Goal: Navigation & Orientation: Find specific page/section

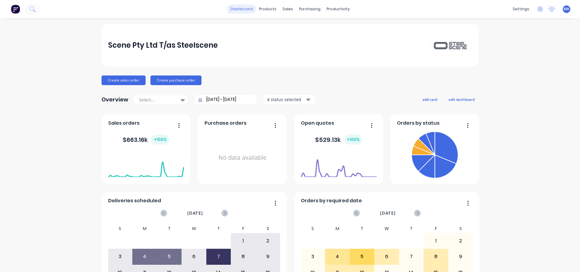
click at [240, 9] on link "dashboard" at bounding box center [241, 9] width 28 height 9
click at [339, 30] on div "Workflow" at bounding box center [346, 28] width 18 height 5
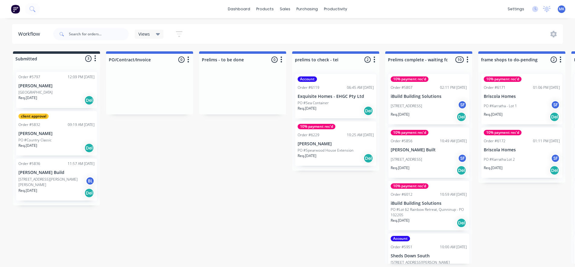
scroll to position [27, 0]
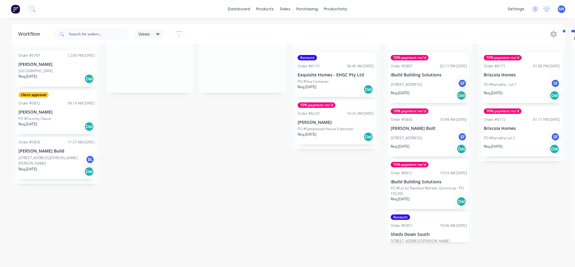
drag, startPoint x: 205, startPoint y: 154, endPoint x: 257, endPoint y: 157, distance: 51.7
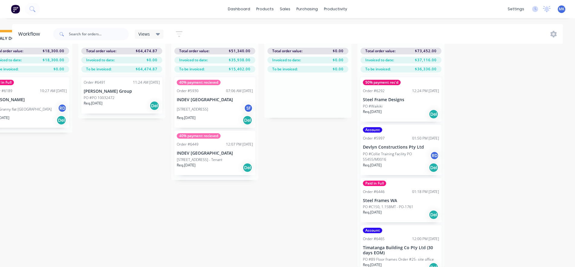
scroll to position [0, 958]
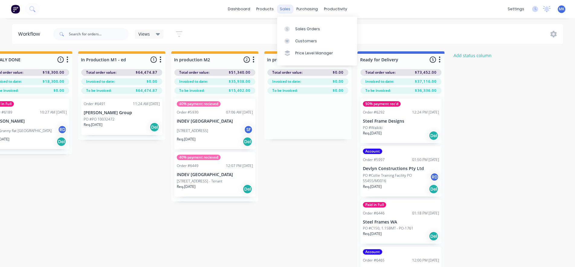
click at [282, 9] on div "sales" at bounding box center [285, 9] width 17 height 9
click at [301, 39] on div "Customers" at bounding box center [306, 40] width 22 height 5
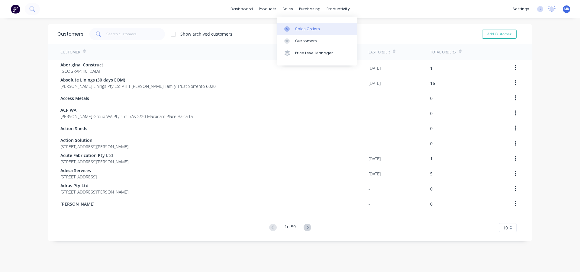
click at [300, 28] on div "Sales Orders" at bounding box center [307, 28] width 25 height 5
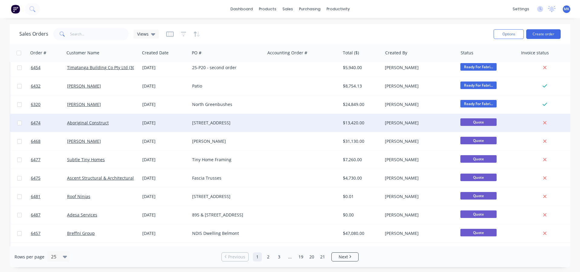
scroll to position [241, 0]
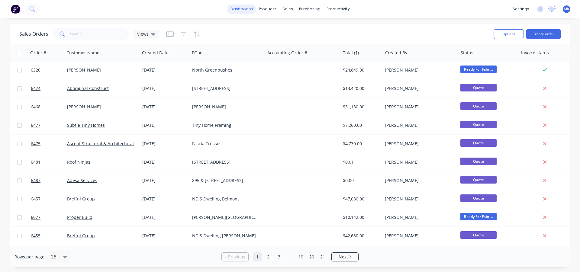
click at [243, 9] on link "dashboard" at bounding box center [241, 9] width 28 height 9
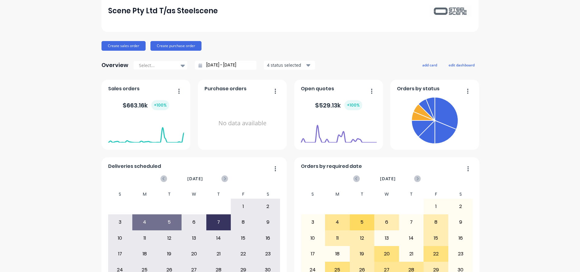
scroll to position [69, 0]
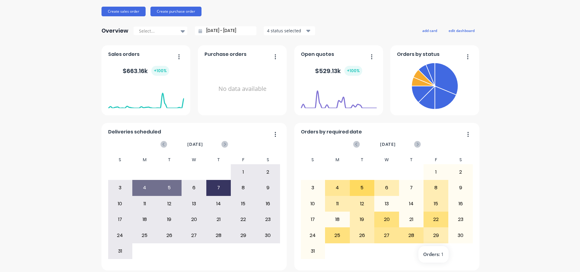
click at [434, 234] on div "29" at bounding box center [436, 235] width 24 height 15
click at [411, 235] on div "28" at bounding box center [411, 235] width 24 height 15
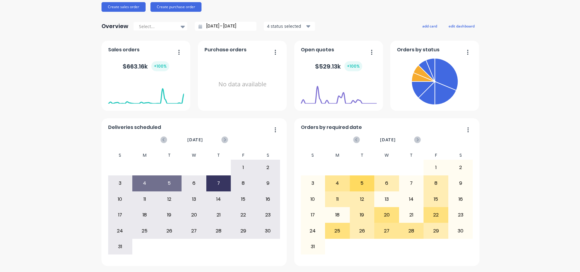
scroll to position [0, 0]
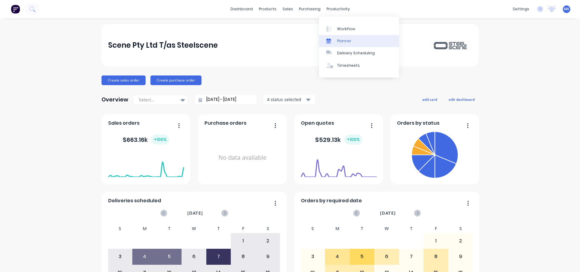
click at [344, 40] on div "Planner" at bounding box center [344, 40] width 14 height 5
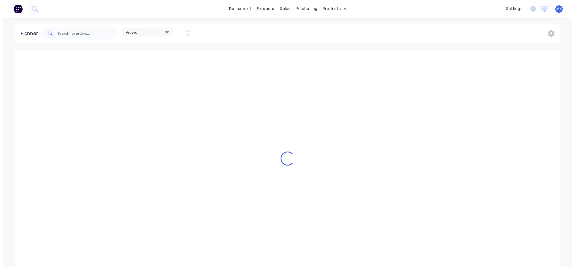
scroll to position [0, 378]
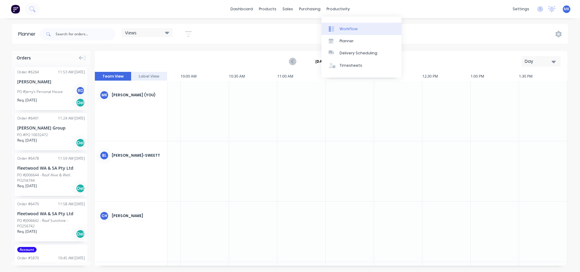
click at [344, 27] on div "Workflow" at bounding box center [348, 28] width 18 height 5
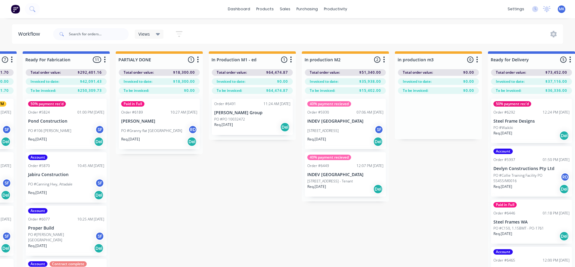
scroll to position [0, 836]
